Goal: Find specific page/section: Find specific page/section

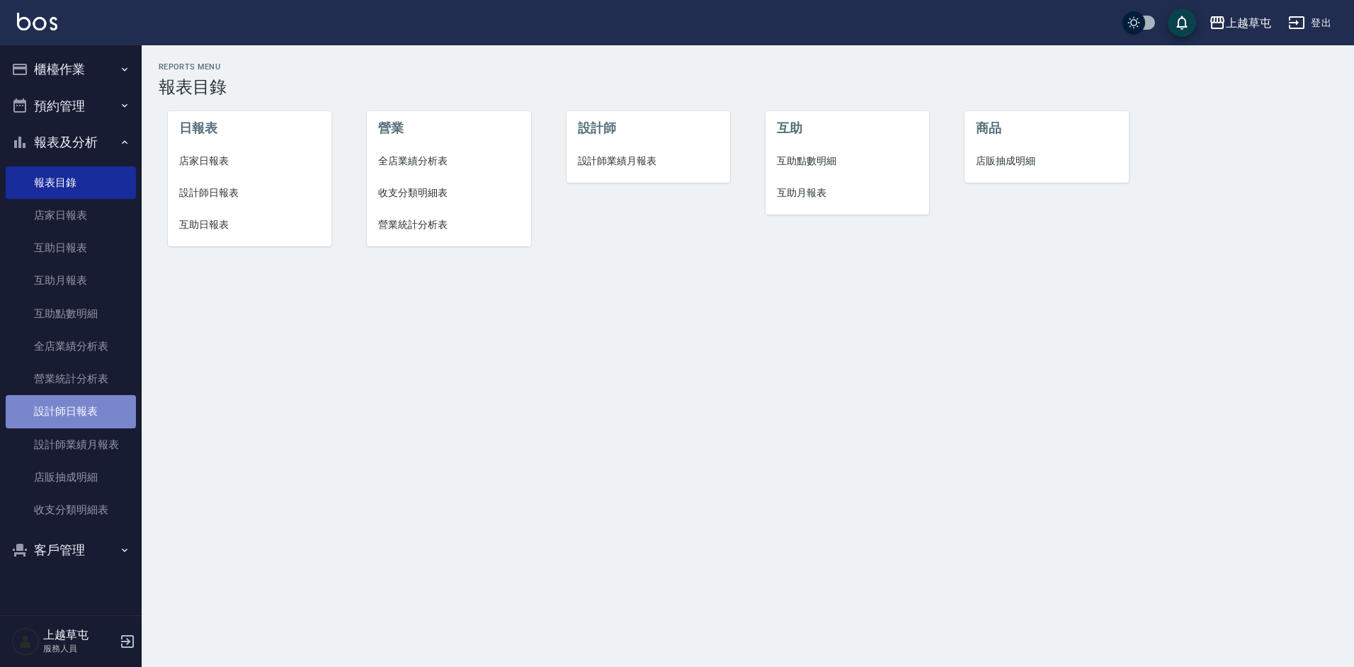
click at [91, 413] on link "設計師日報表" at bounding box center [71, 411] width 130 height 33
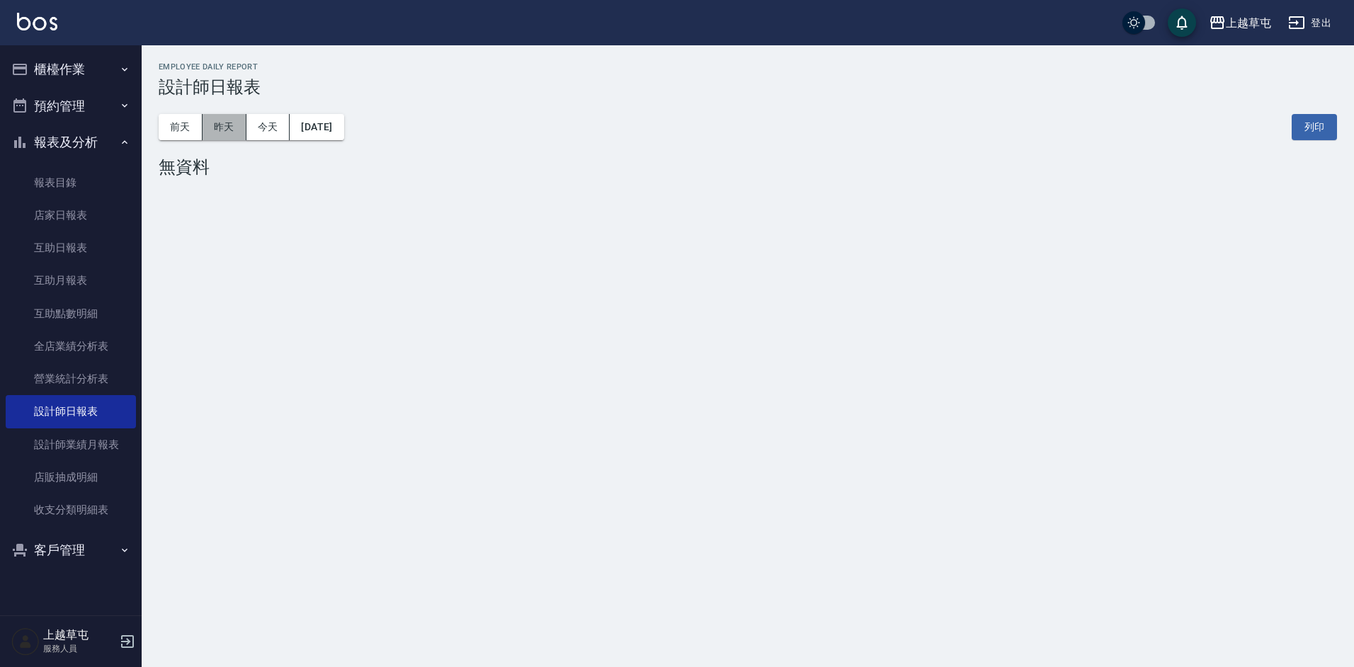
click at [234, 125] on button "昨天" at bounding box center [224, 127] width 44 height 26
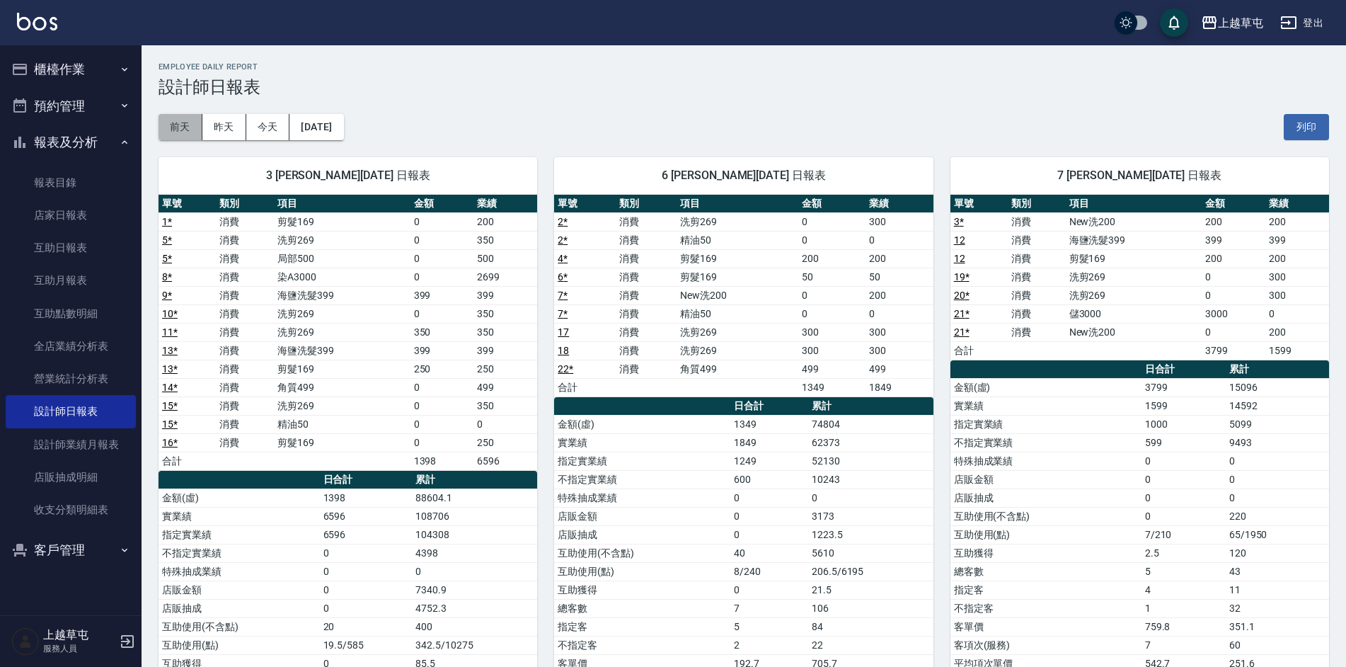
click at [171, 119] on button "前天" at bounding box center [181, 127] width 44 height 26
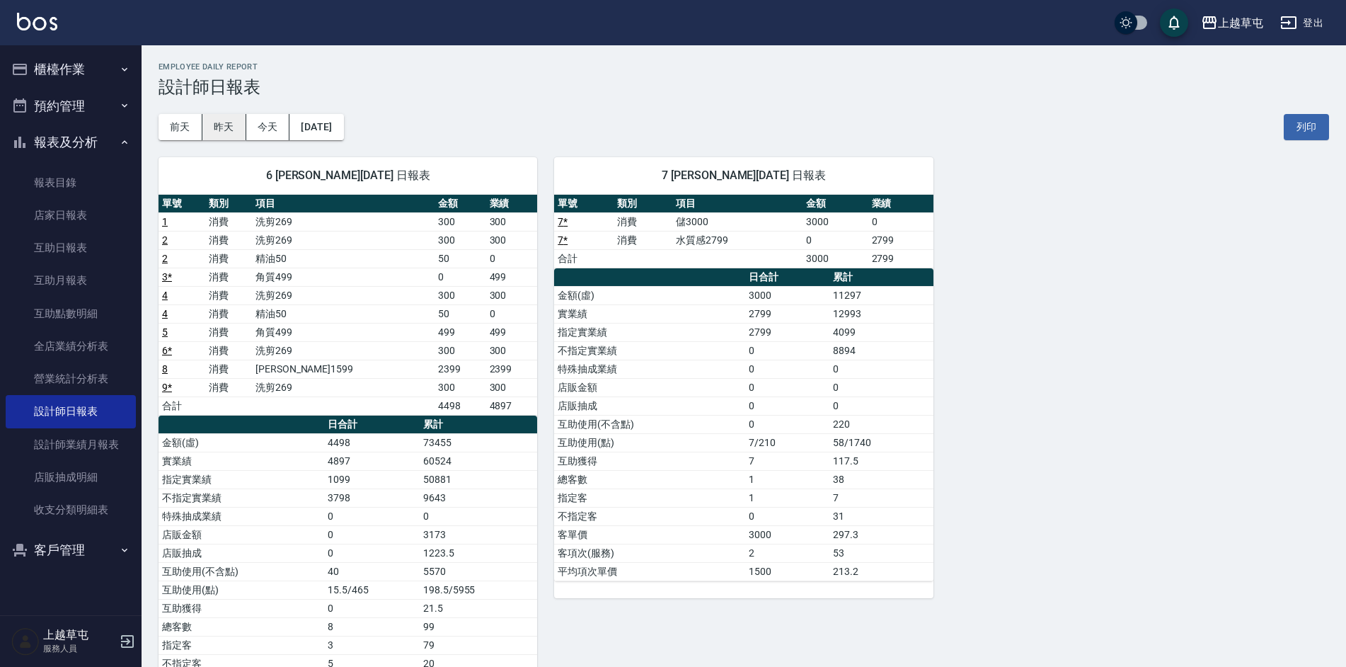
click at [230, 128] on button "昨天" at bounding box center [224, 127] width 44 height 26
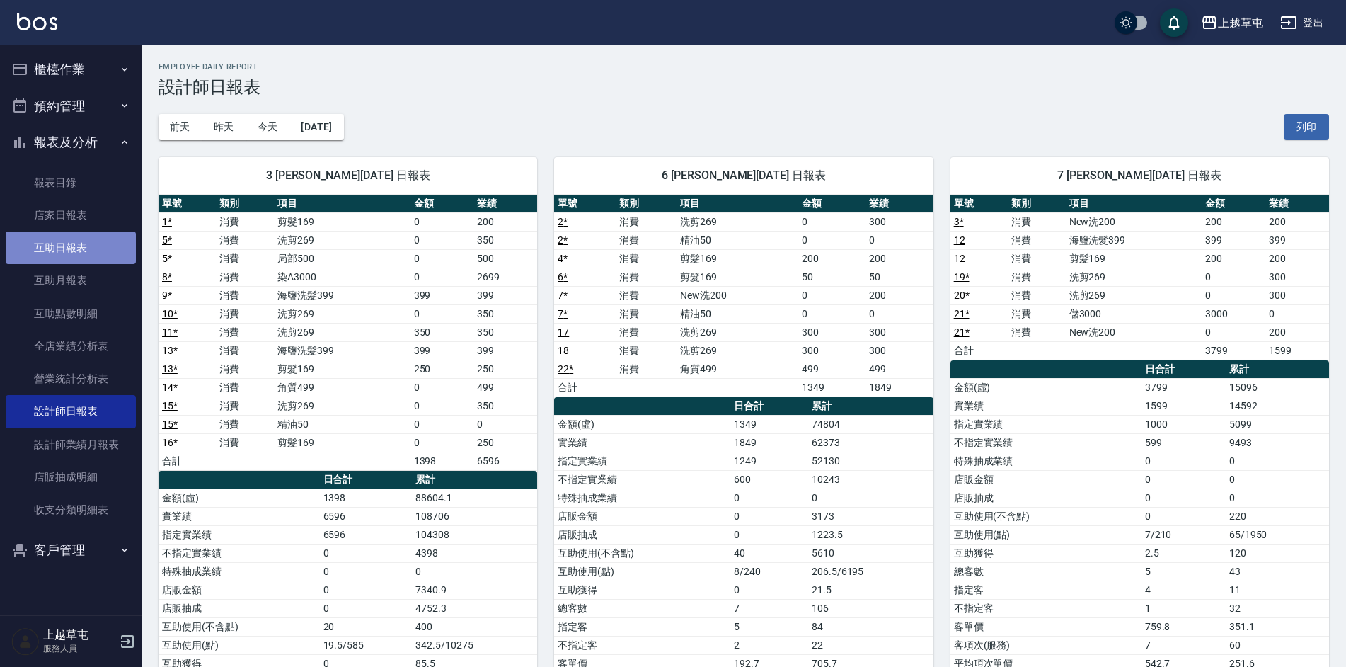
click at [74, 247] on link "互助日報表" at bounding box center [71, 247] width 130 height 33
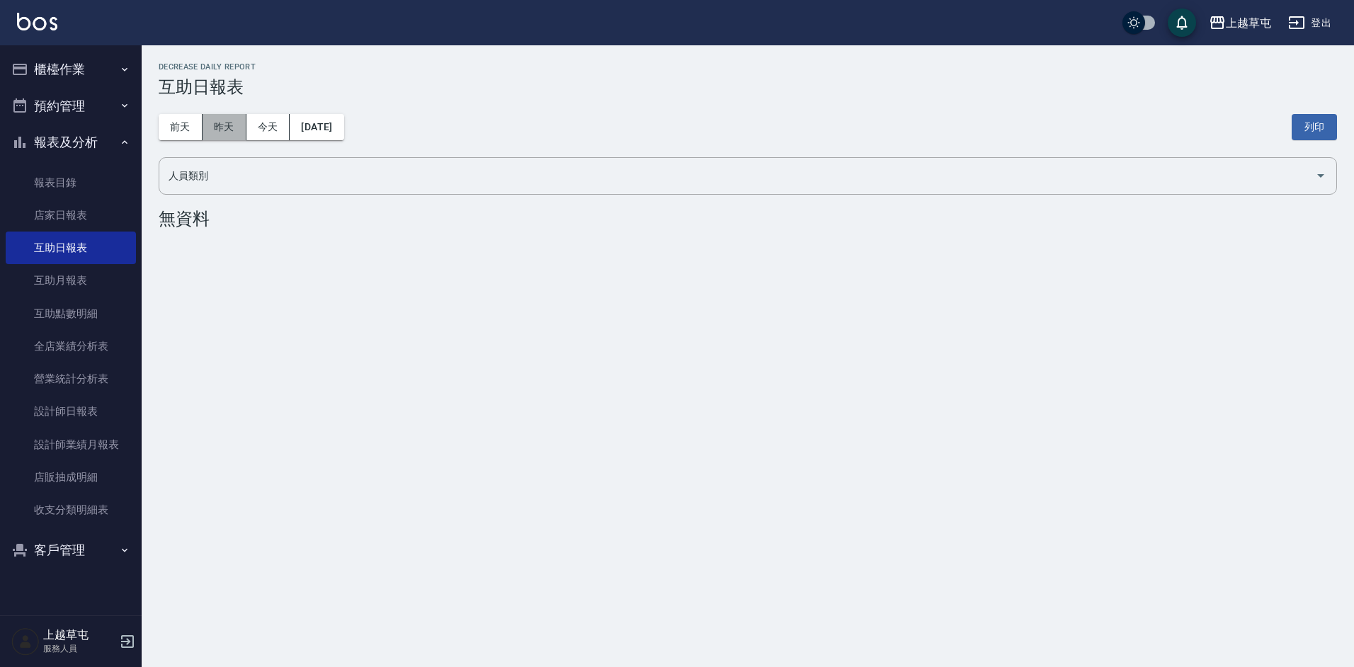
click at [215, 135] on button "昨天" at bounding box center [224, 127] width 44 height 26
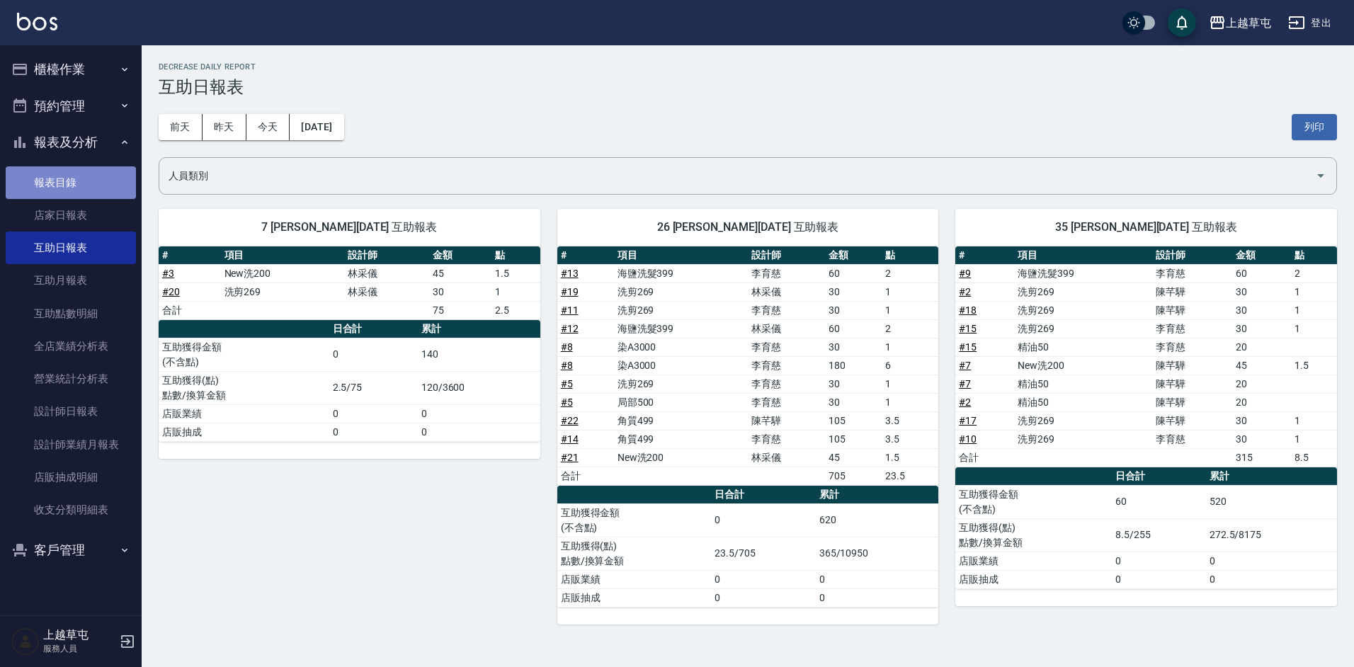
click at [88, 194] on link "報表目錄" at bounding box center [71, 182] width 130 height 33
